Goal: Transaction & Acquisition: Purchase product/service

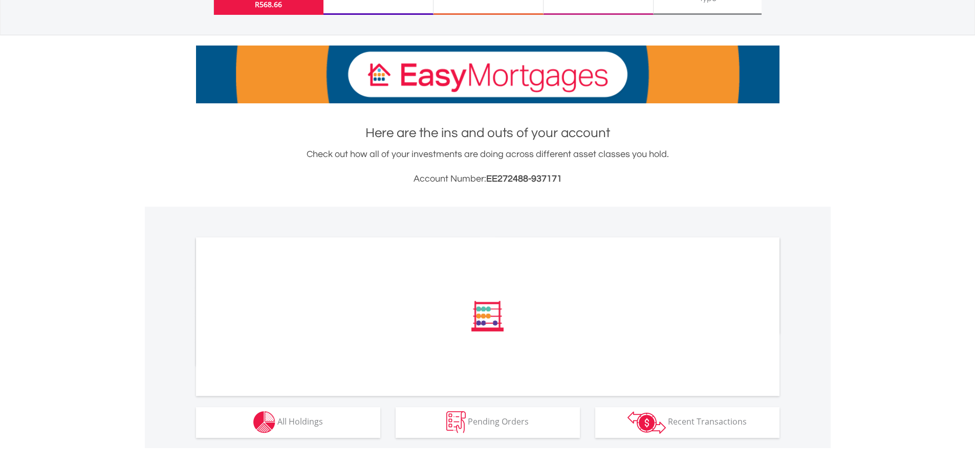
scroll to position [260, 0]
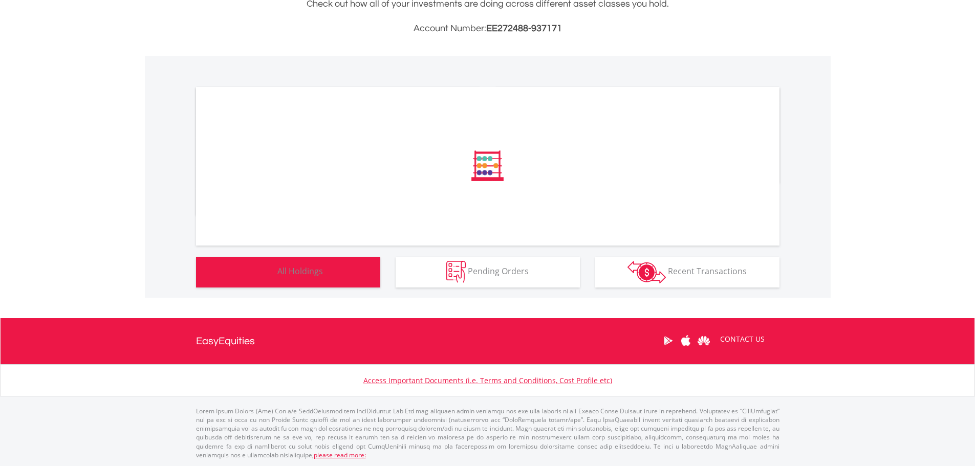
click at [306, 272] on span "All Holdings" at bounding box center [300, 271] width 46 height 11
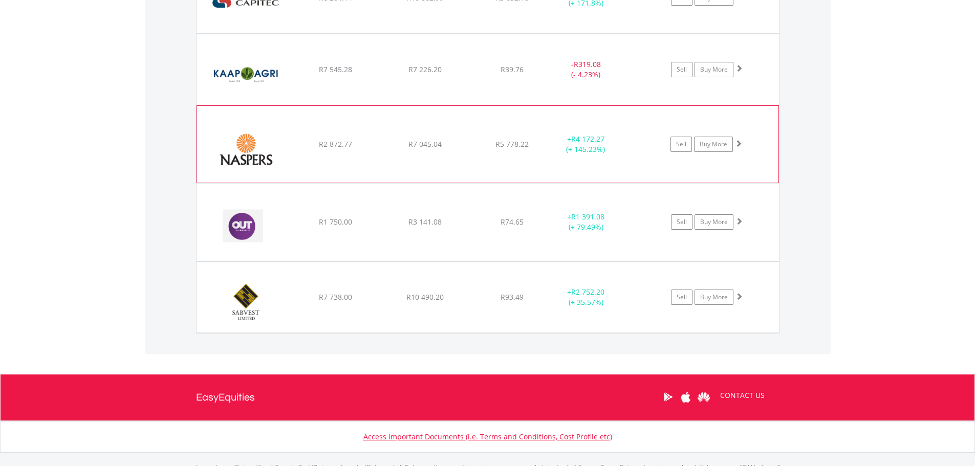
scroll to position [1066, 0]
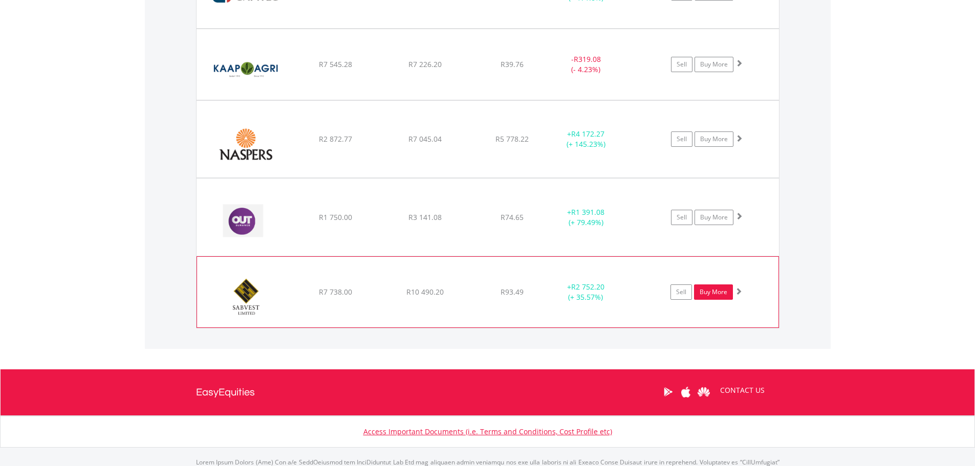
click at [719, 298] on link "Buy More" at bounding box center [713, 291] width 39 height 15
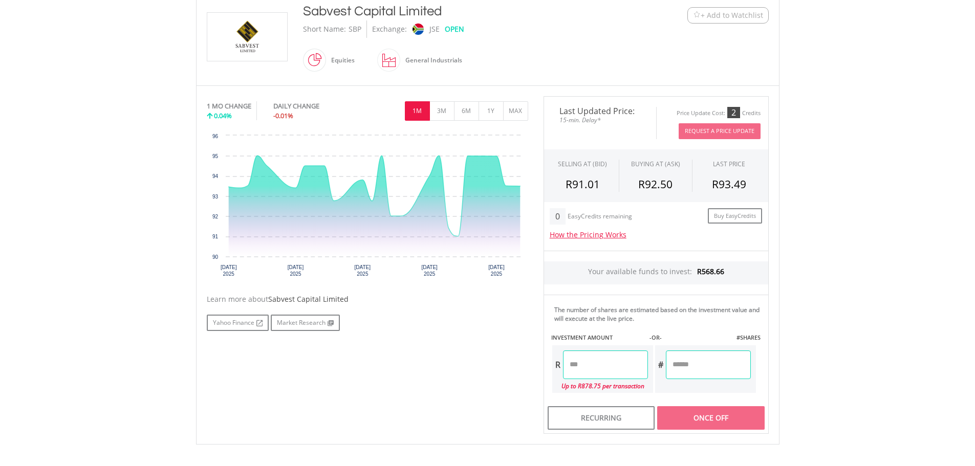
scroll to position [256, 0]
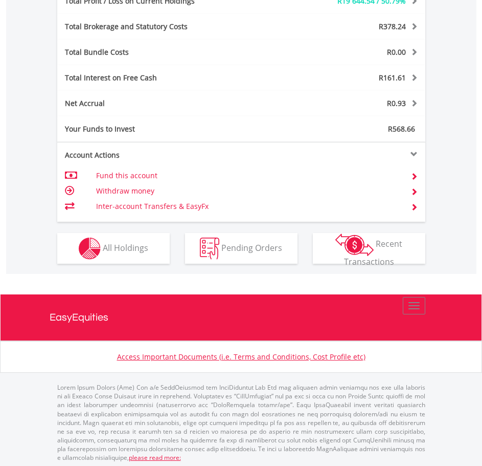
scroll to position [546, 0]
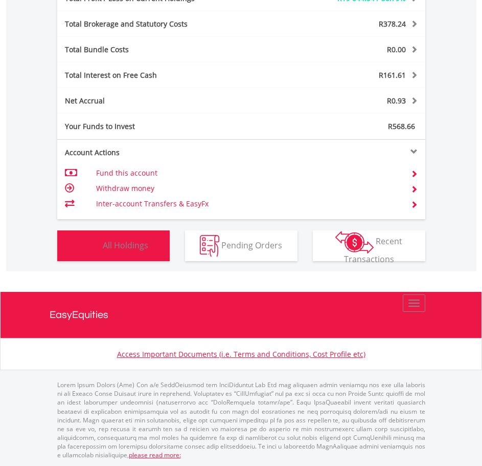
click at [74, 249] on button "Holdings All Holdings" at bounding box center [113, 245] width 113 height 31
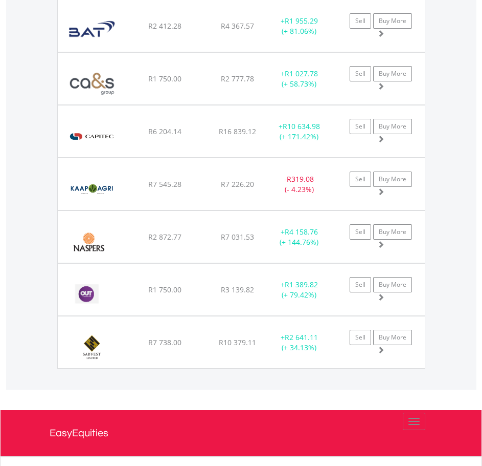
scroll to position [1060, 0]
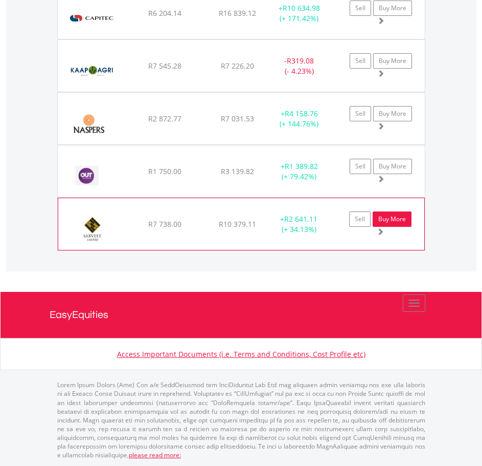
click at [392, 218] on link "Buy More" at bounding box center [392, 218] width 39 height 15
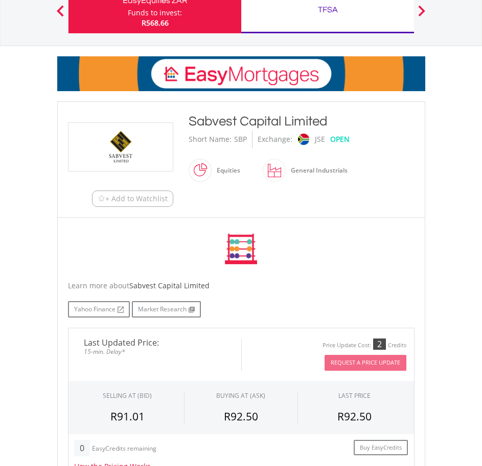
scroll to position [638, 0]
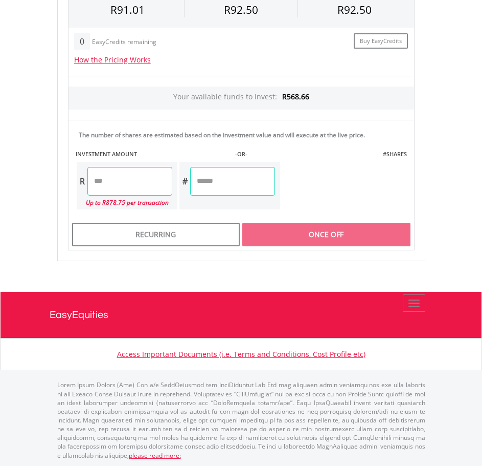
click at [135, 185] on input "number" at bounding box center [129, 181] width 85 height 29
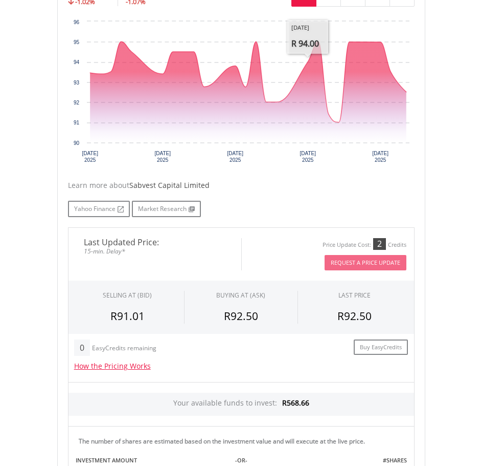
scroll to position [638, 0]
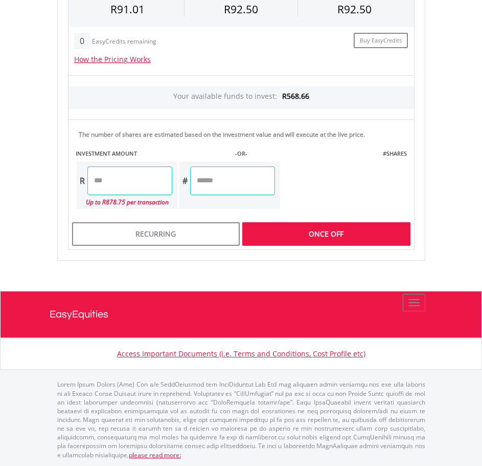
click at [115, 179] on input "*" at bounding box center [129, 180] width 85 height 29
type input "******"
type input "*****"
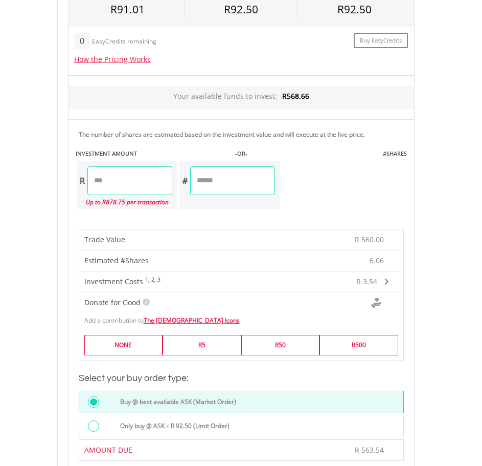
drag, startPoint x: 144, startPoint y: 181, endPoint x: -121, endPoint y: 162, distance: 265.7
click at [0, 162] on html "My Investments Invest Now New Listings Sell My Recurring Investments Pending Or…" at bounding box center [241, 103] width 482 height 1483
type input "******"
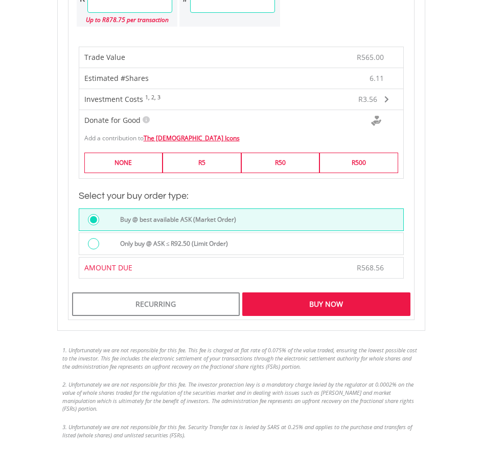
scroll to position [804, 0]
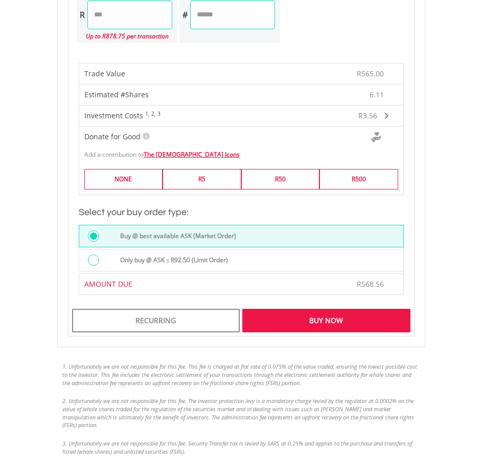
click at [145, 261] on label "Only buy @ ASK ≤ R92.50 (Limit Order)" at bounding box center [171, 259] width 115 height 11
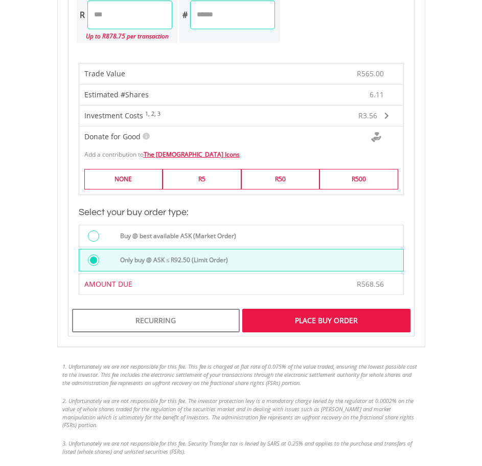
drag, startPoint x: 340, startPoint y: 322, endPoint x: 437, endPoint y: 310, distance: 98.0
click at [341, 322] on div "Place Buy Order" at bounding box center [326, 320] width 168 height 24
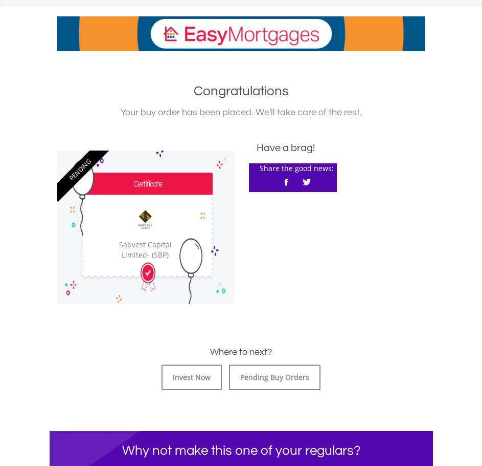
scroll to position [307, 0]
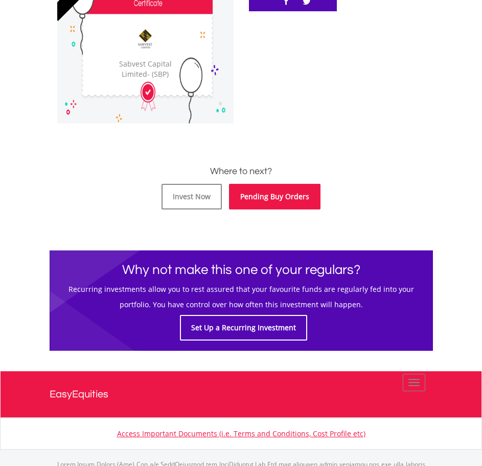
click at [292, 196] on link "Pending Buy Orders" at bounding box center [275, 197] width 92 height 26
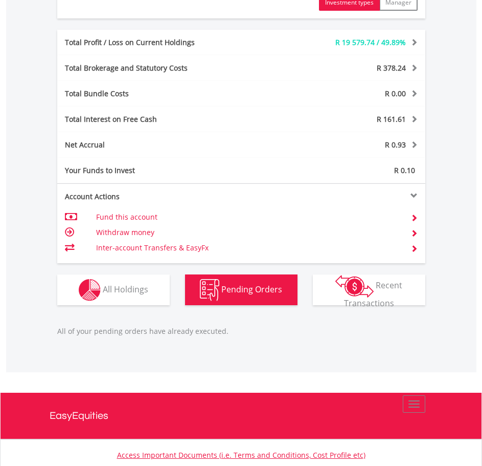
scroll to position [603, 0]
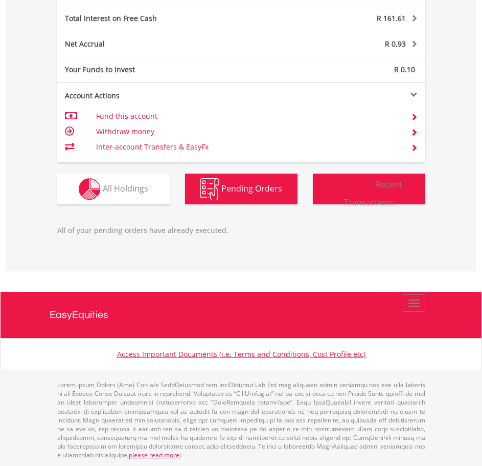
click at [390, 184] on span "Recent Transactions" at bounding box center [373, 193] width 59 height 29
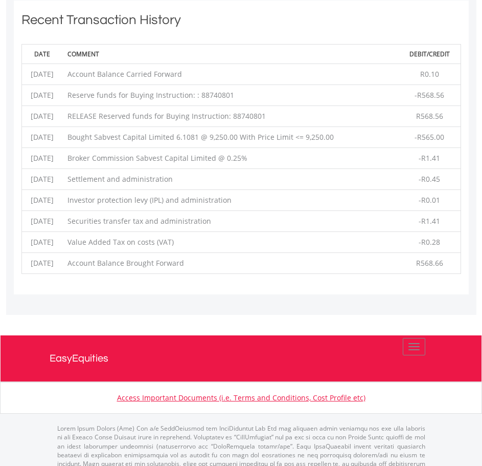
scroll to position [818, 0]
